Goal: Use online tool/utility: Utilize a website feature to perform a specific function

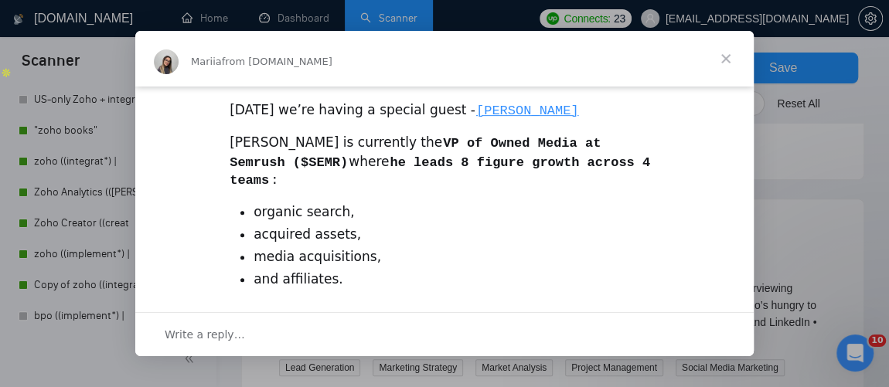
scroll to position [656, 0]
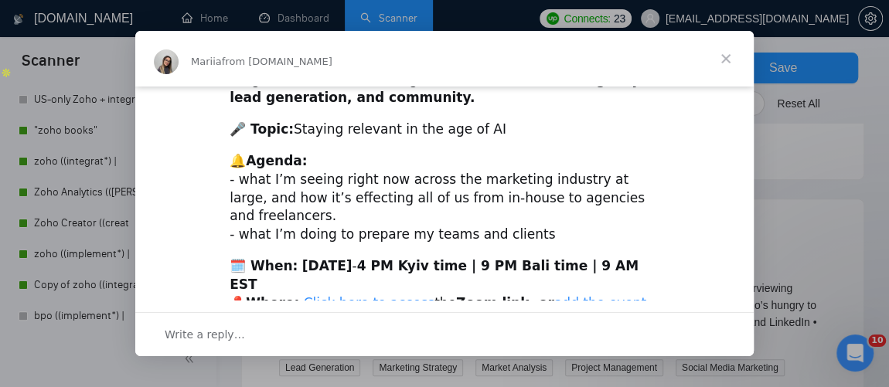
click at [727, 60] on span "Close" at bounding box center [726, 59] width 56 height 56
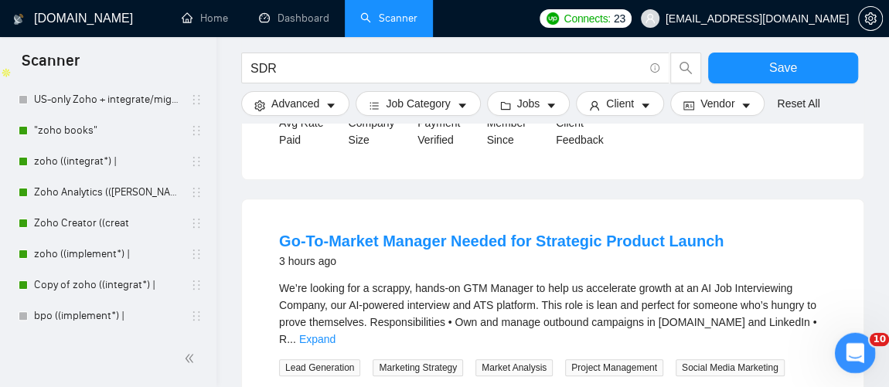
click at [842, 354] on icon "Open Intercom Messenger" at bounding box center [853, 352] width 26 height 26
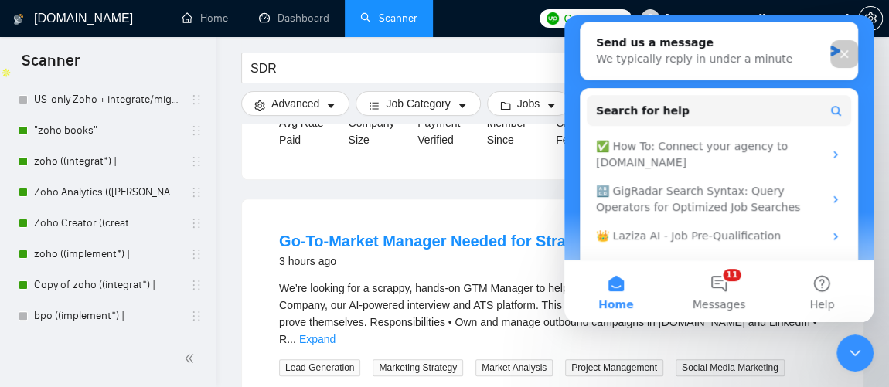
scroll to position [322, 0]
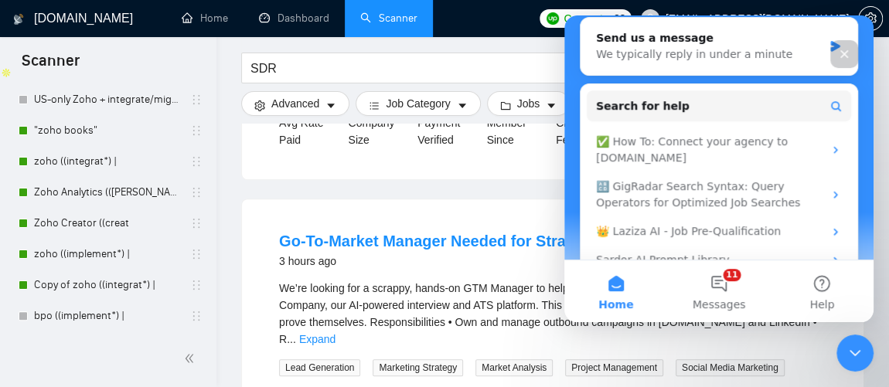
click at [848, 55] on icon "Close" at bounding box center [844, 54] width 12 height 12
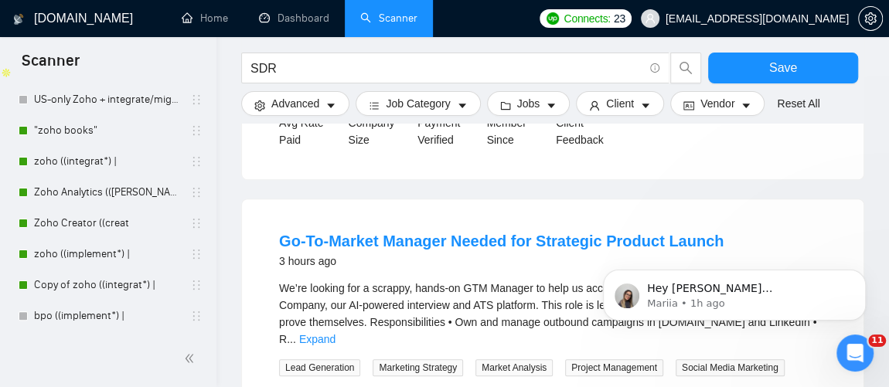
scroll to position [0, 0]
